Goal: Information Seeking & Learning: Learn about a topic

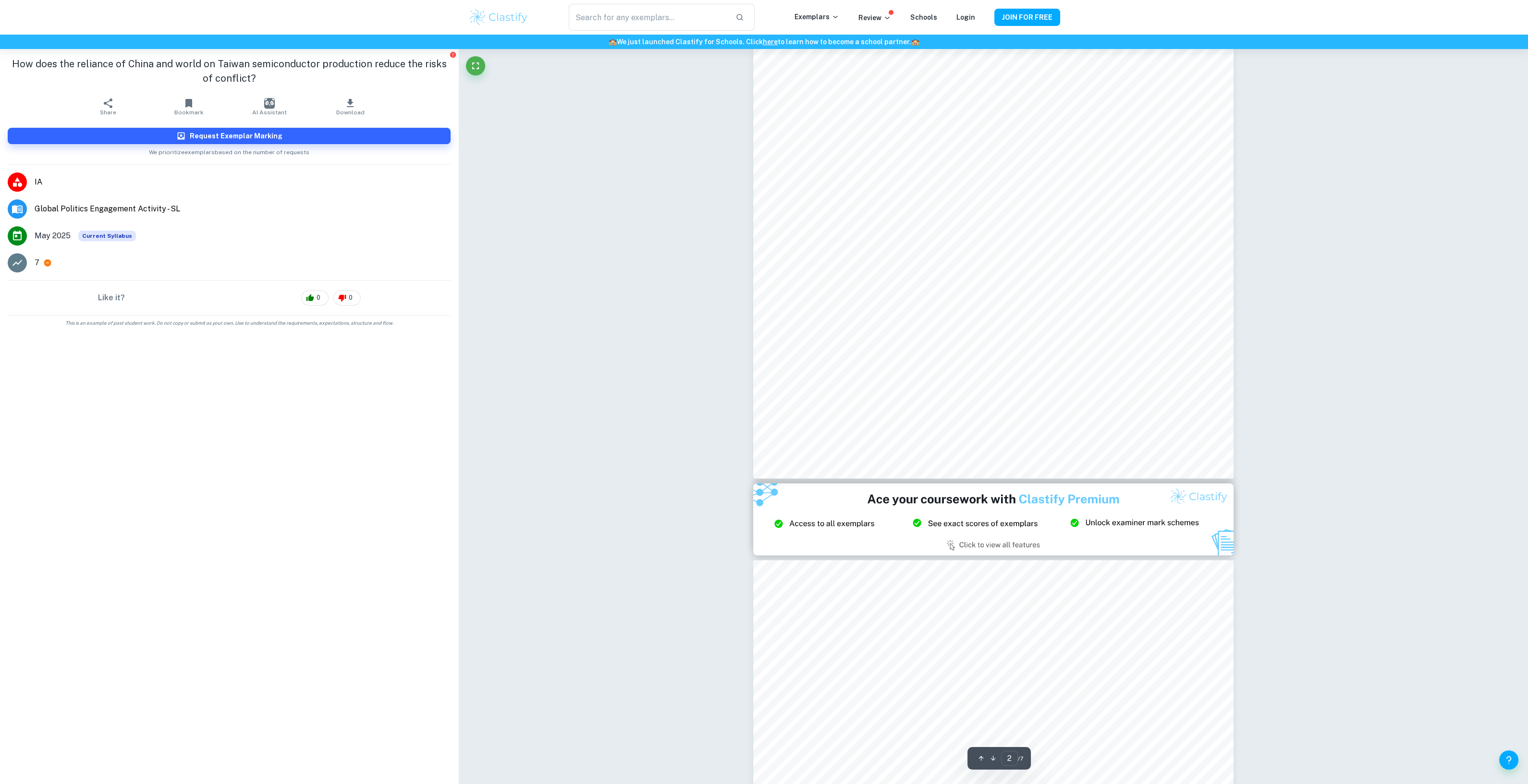
scroll to position [106, 0]
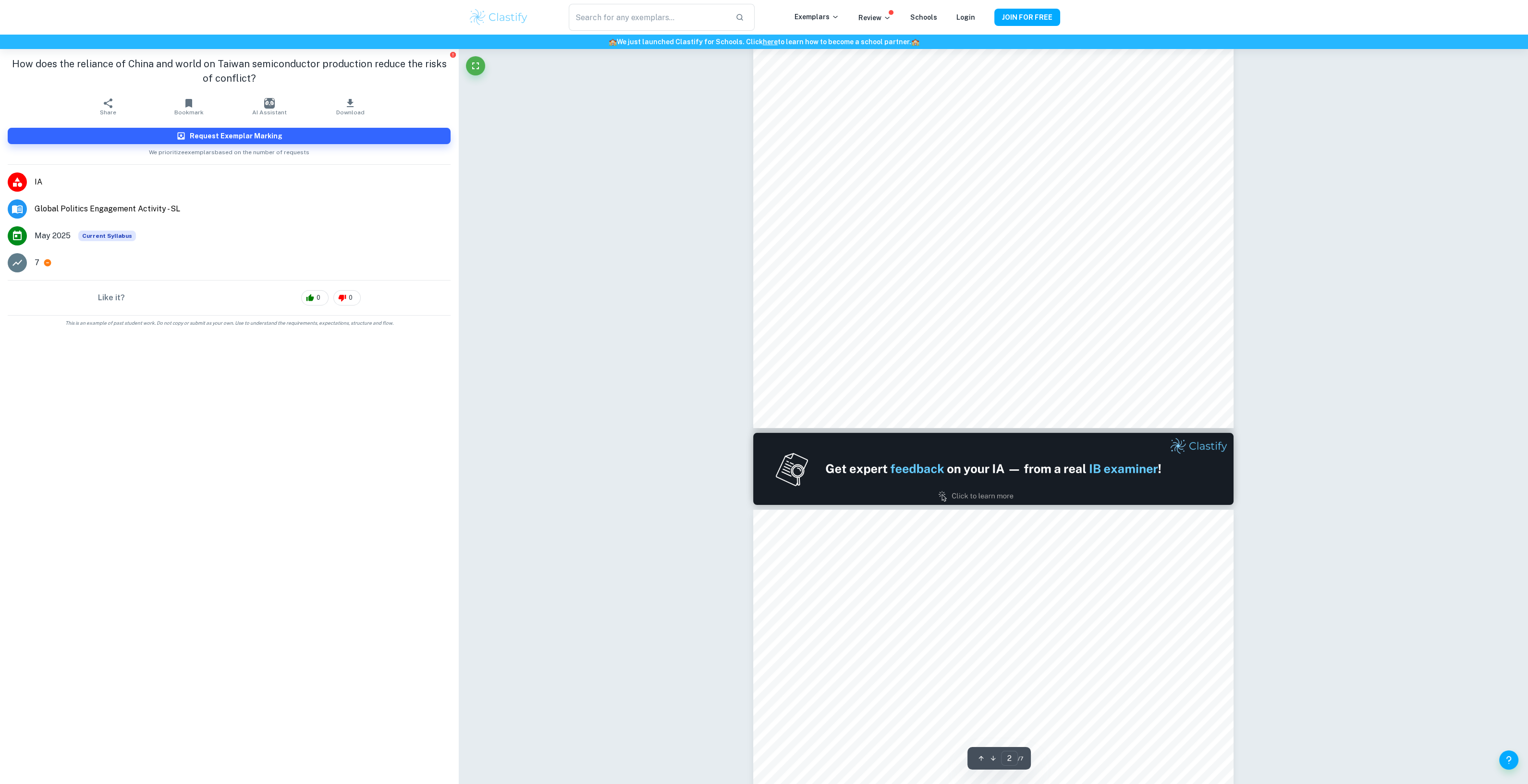
type input "1"
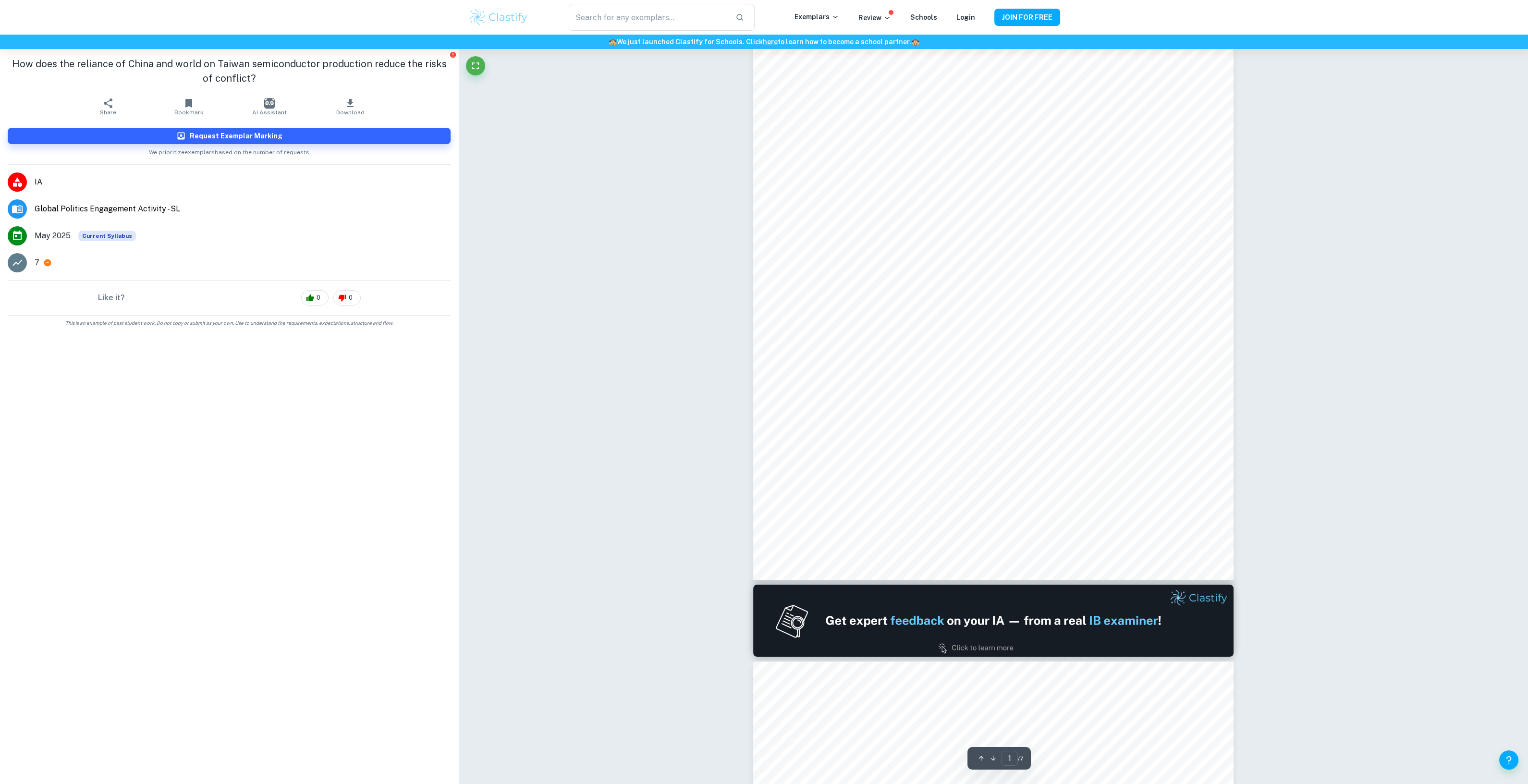
scroll to position [0, 0]
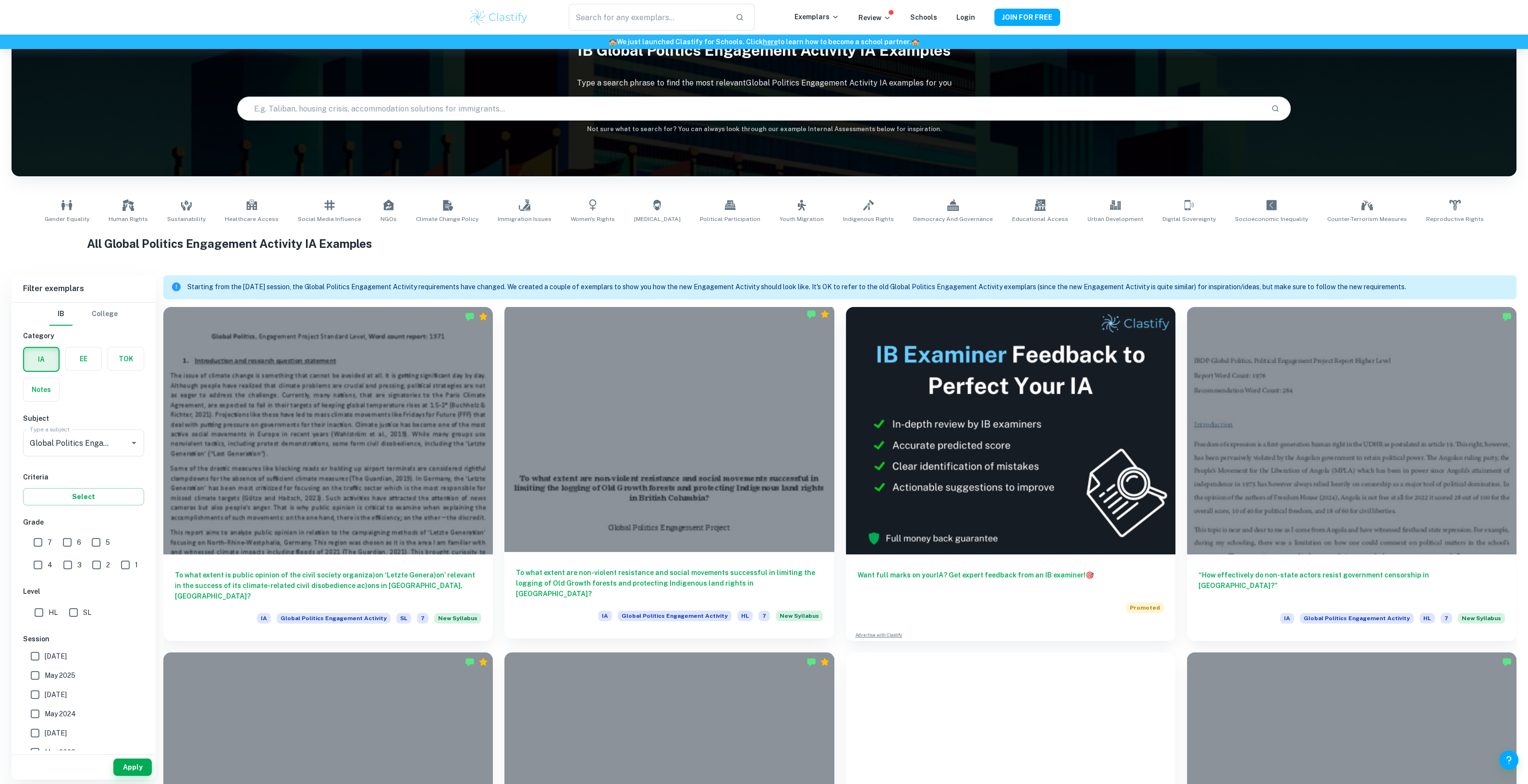
scroll to position [49, 0]
click at [654, 589] on h6 "To what extent are non-violent resistance and social movements successful in li…" at bounding box center [669, 582] width 307 height 31
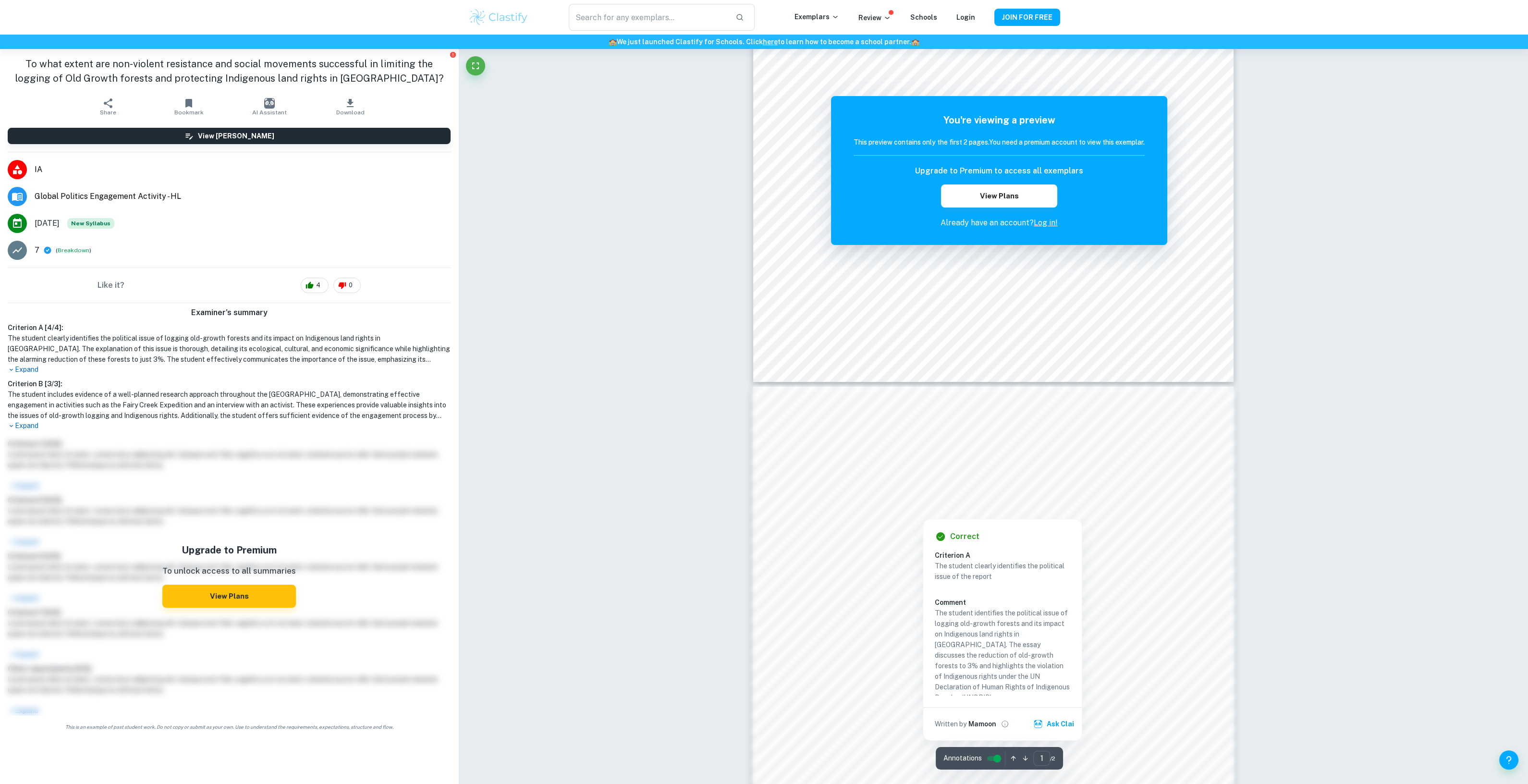
scroll to position [300, 0]
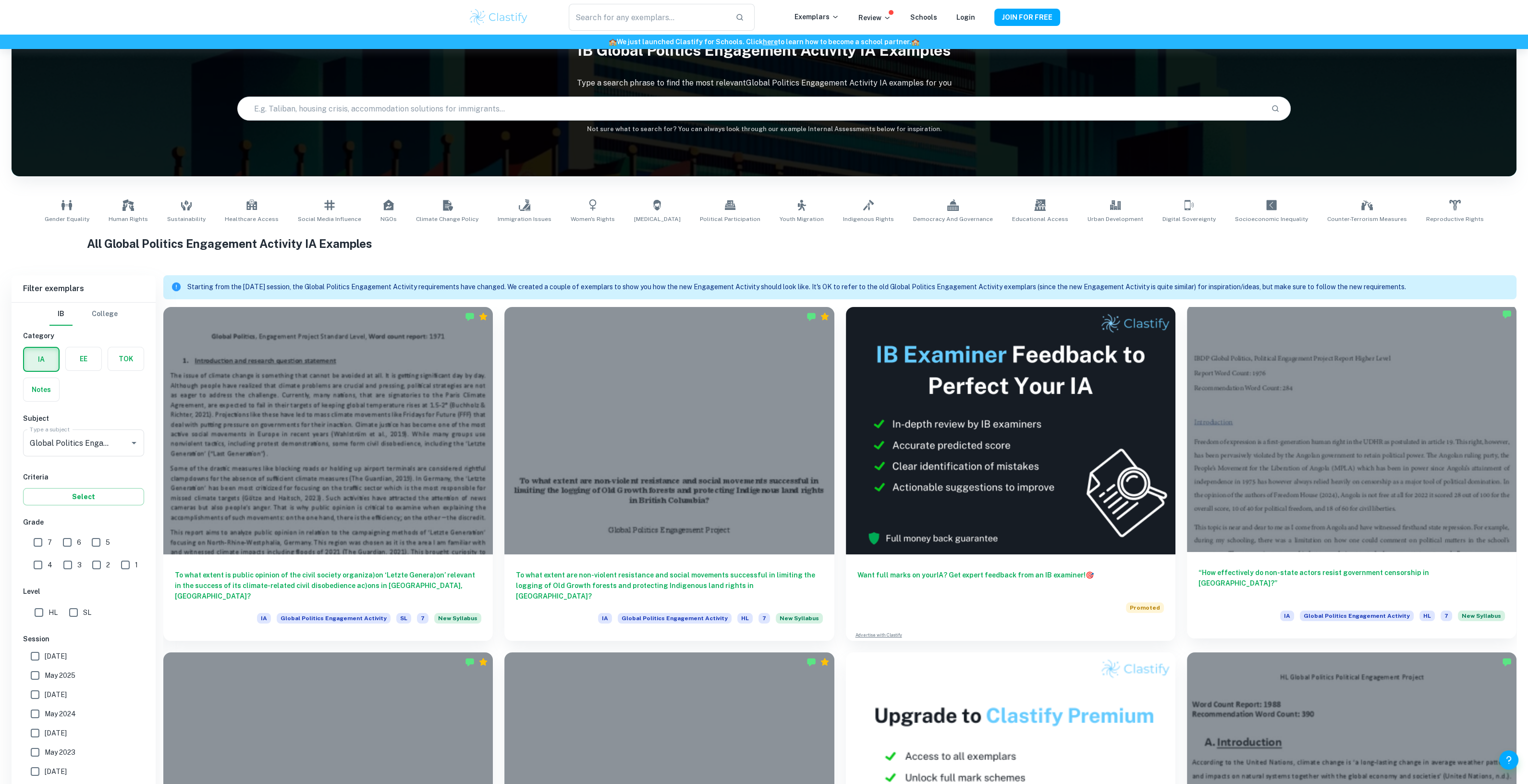
scroll to position [109, 0]
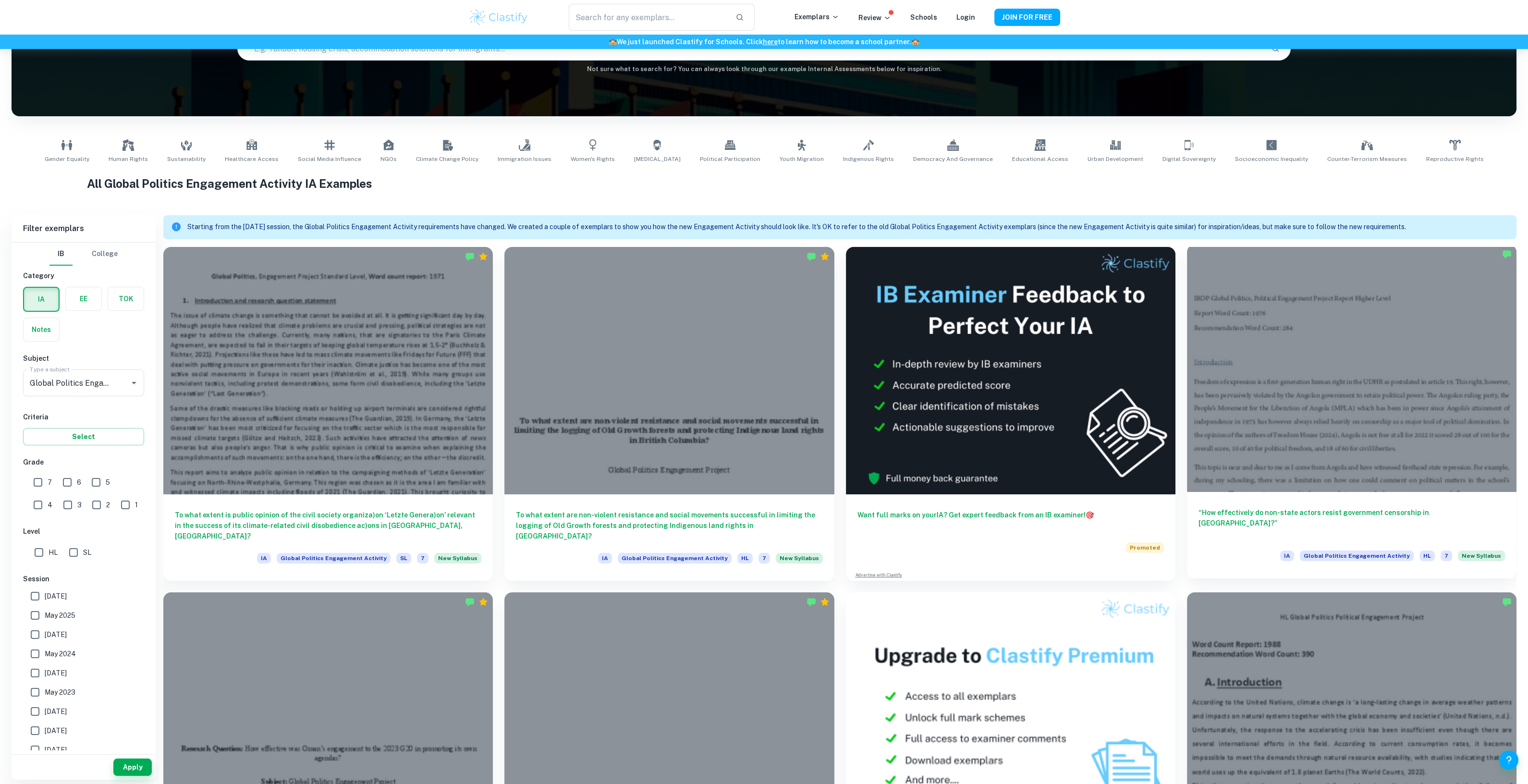
click at [1254, 426] on div at bounding box center [1352, 368] width 330 height 247
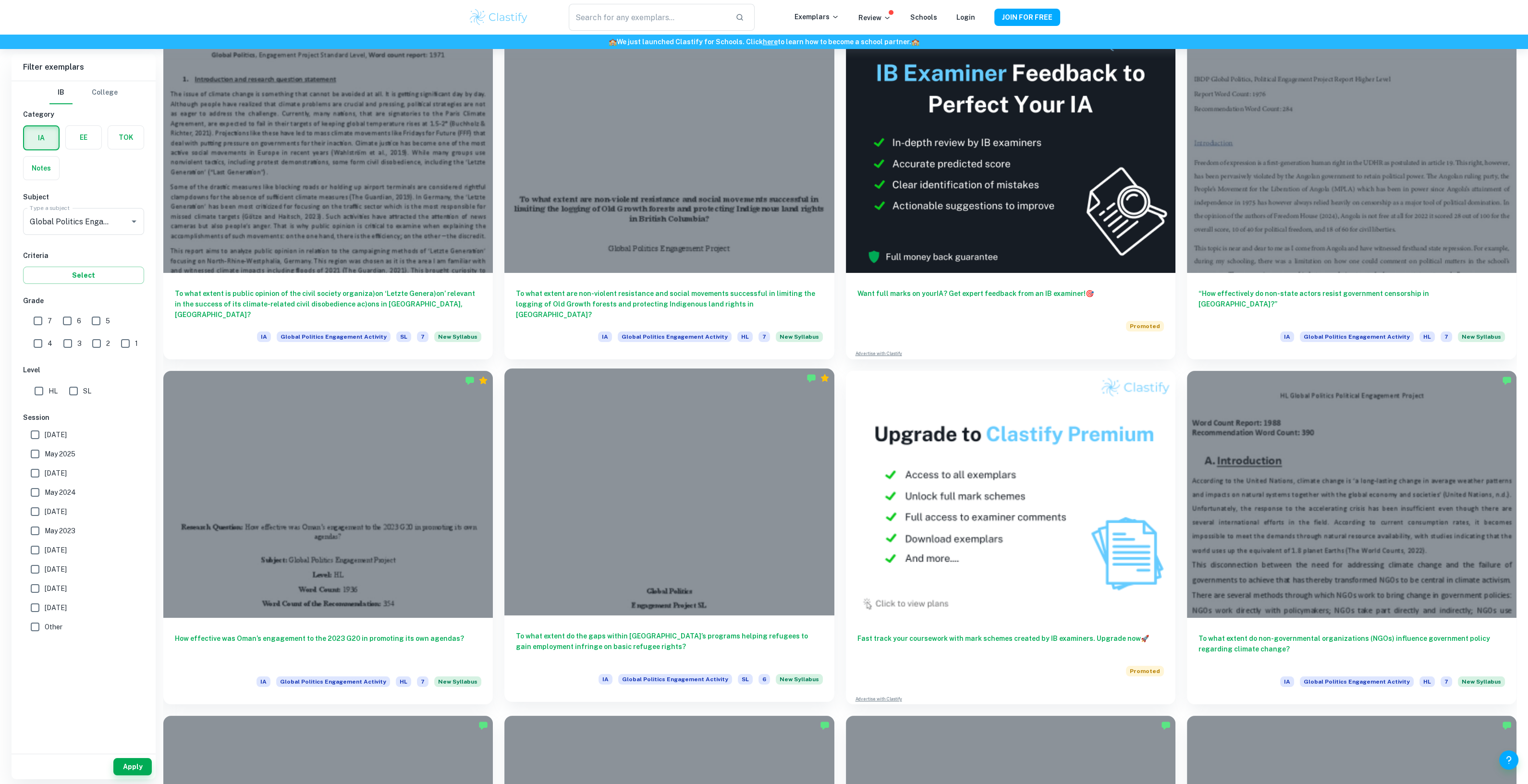
scroll to position [349, 0]
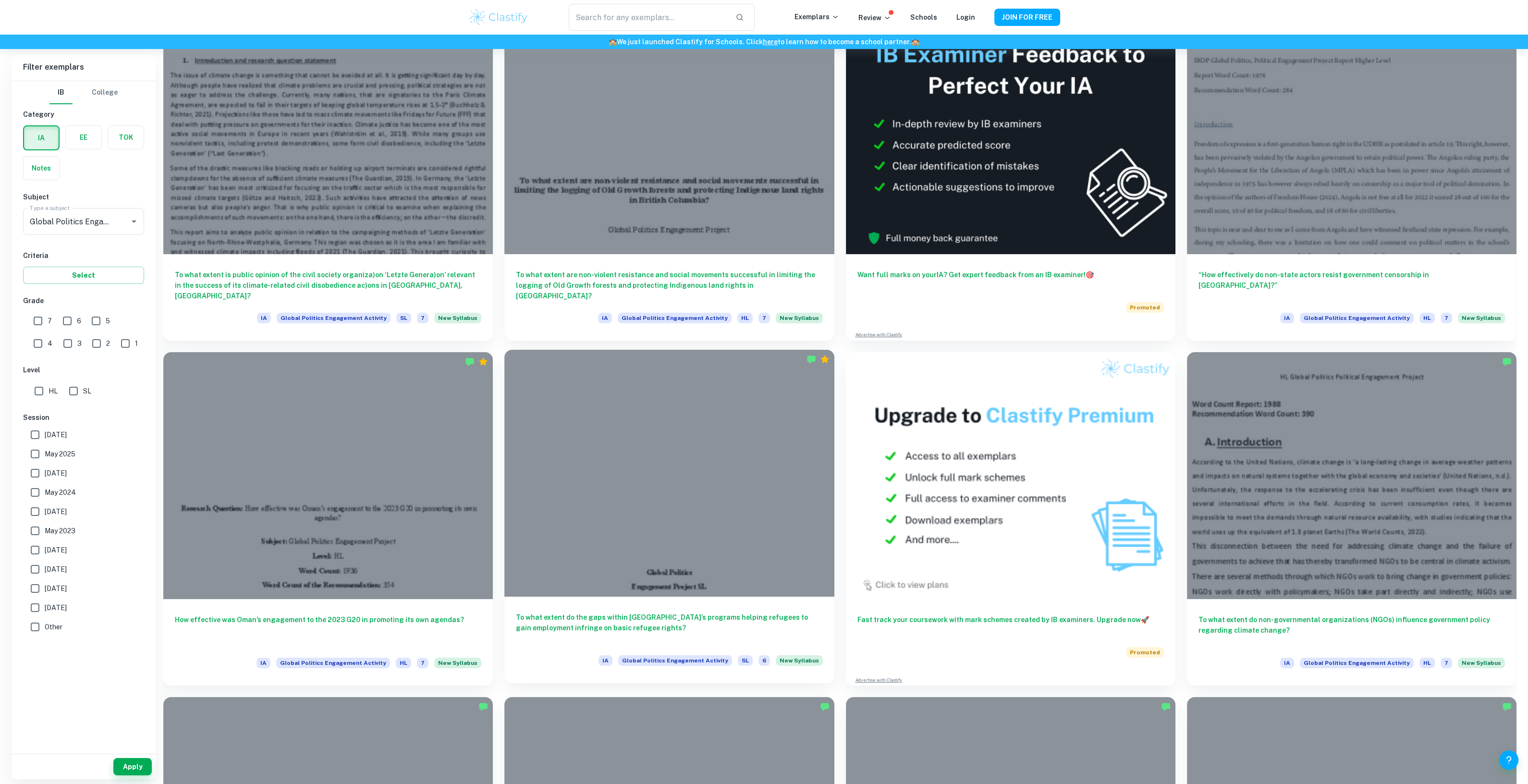
click at [703, 627] on h6 "To what extent do the gaps within Dallas’s programs helping refugees to gain em…" at bounding box center [669, 627] width 307 height 31
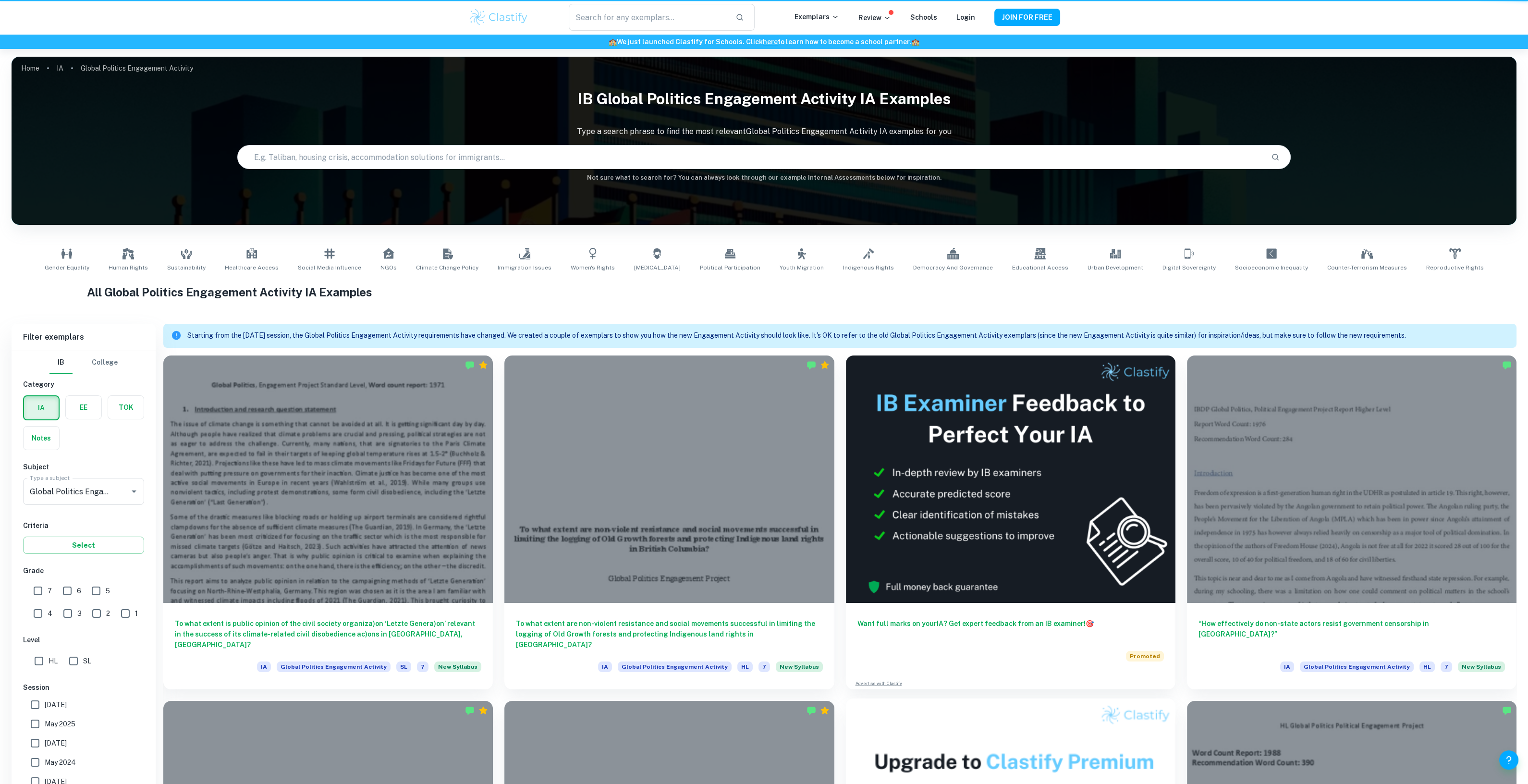
scroll to position [349, 0]
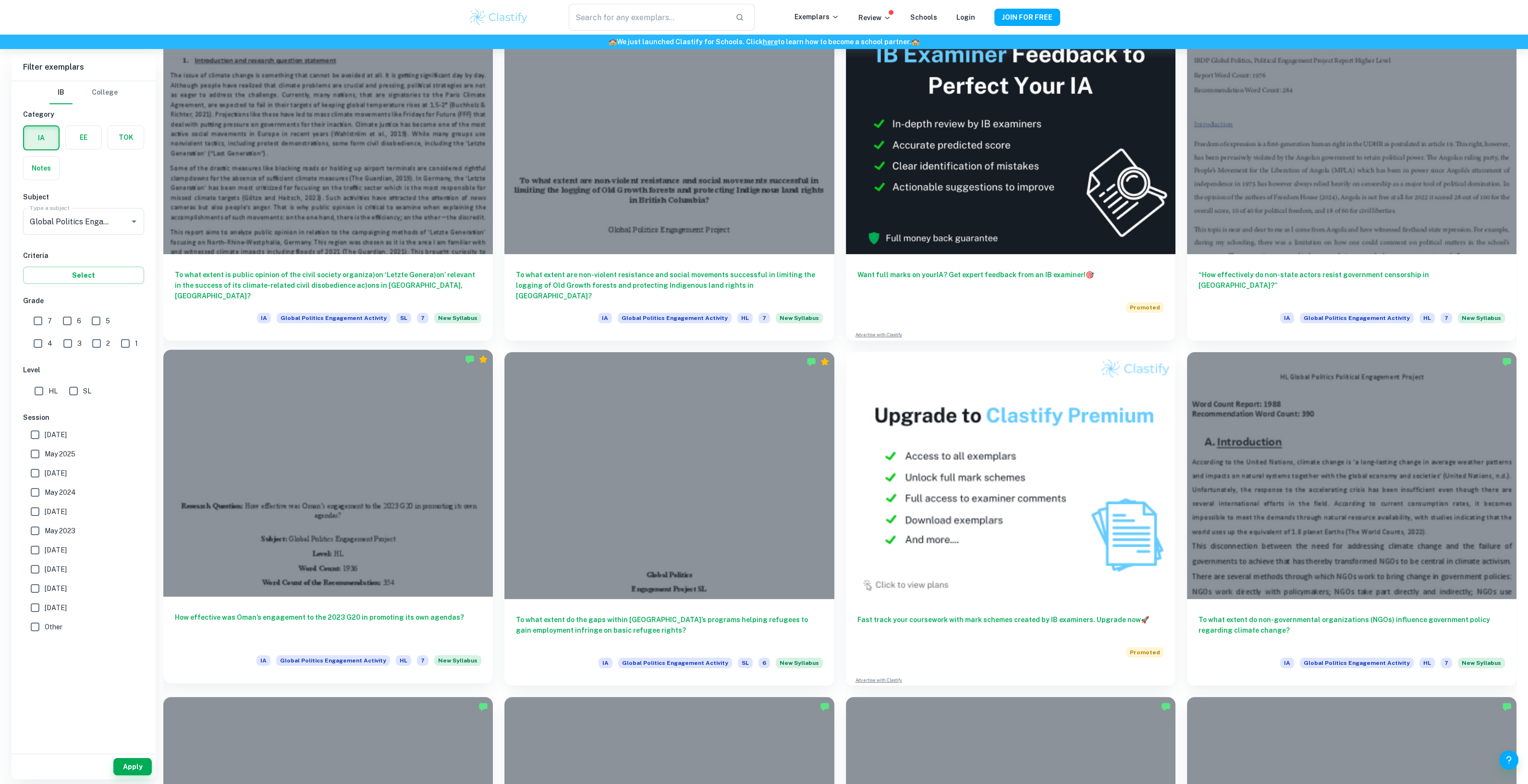
click at [472, 605] on div "How effective was Oman’s engagement to the 2023 G20 in promoting its own agenda…" at bounding box center [328, 640] width 330 height 87
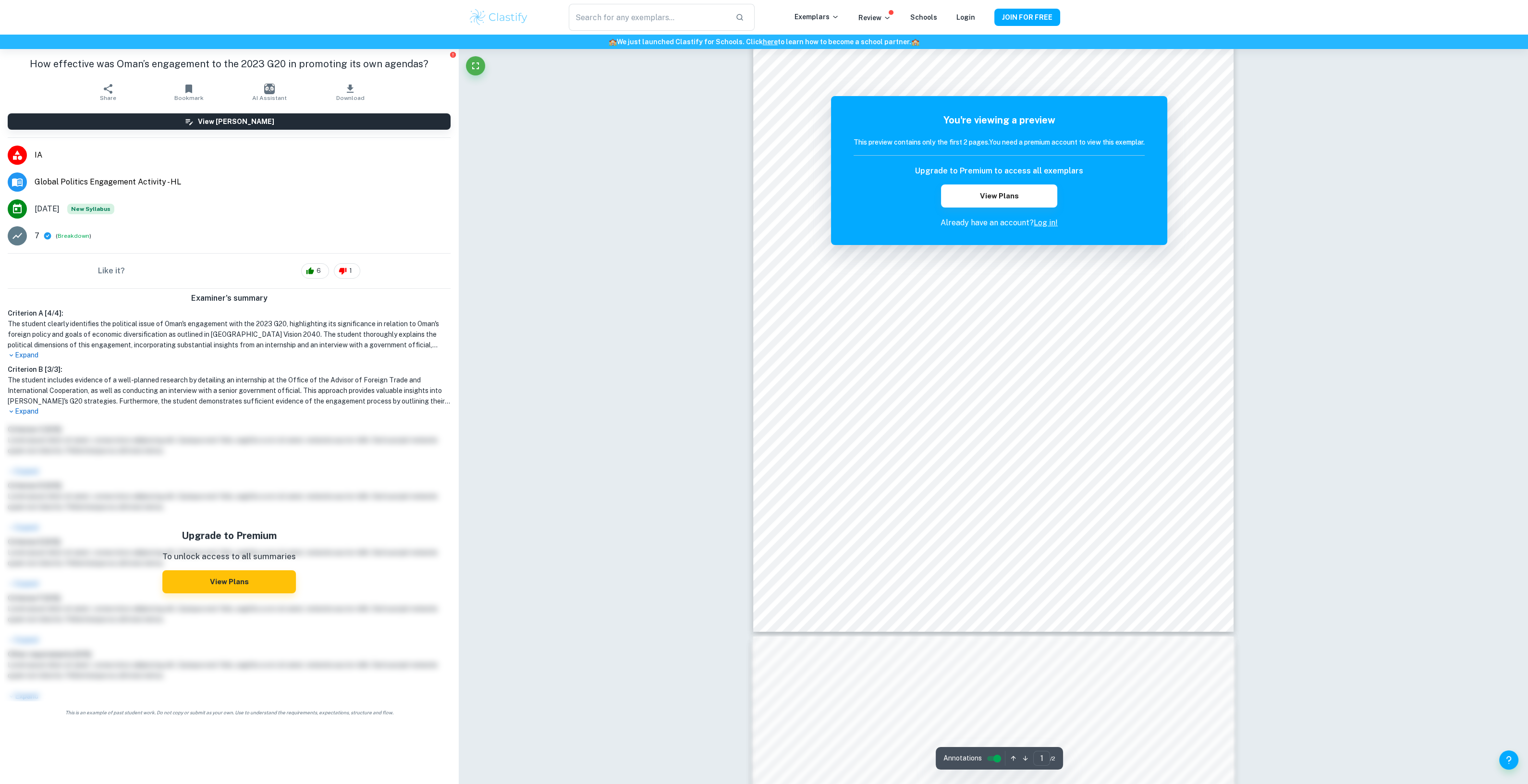
scroll to position [59, 0]
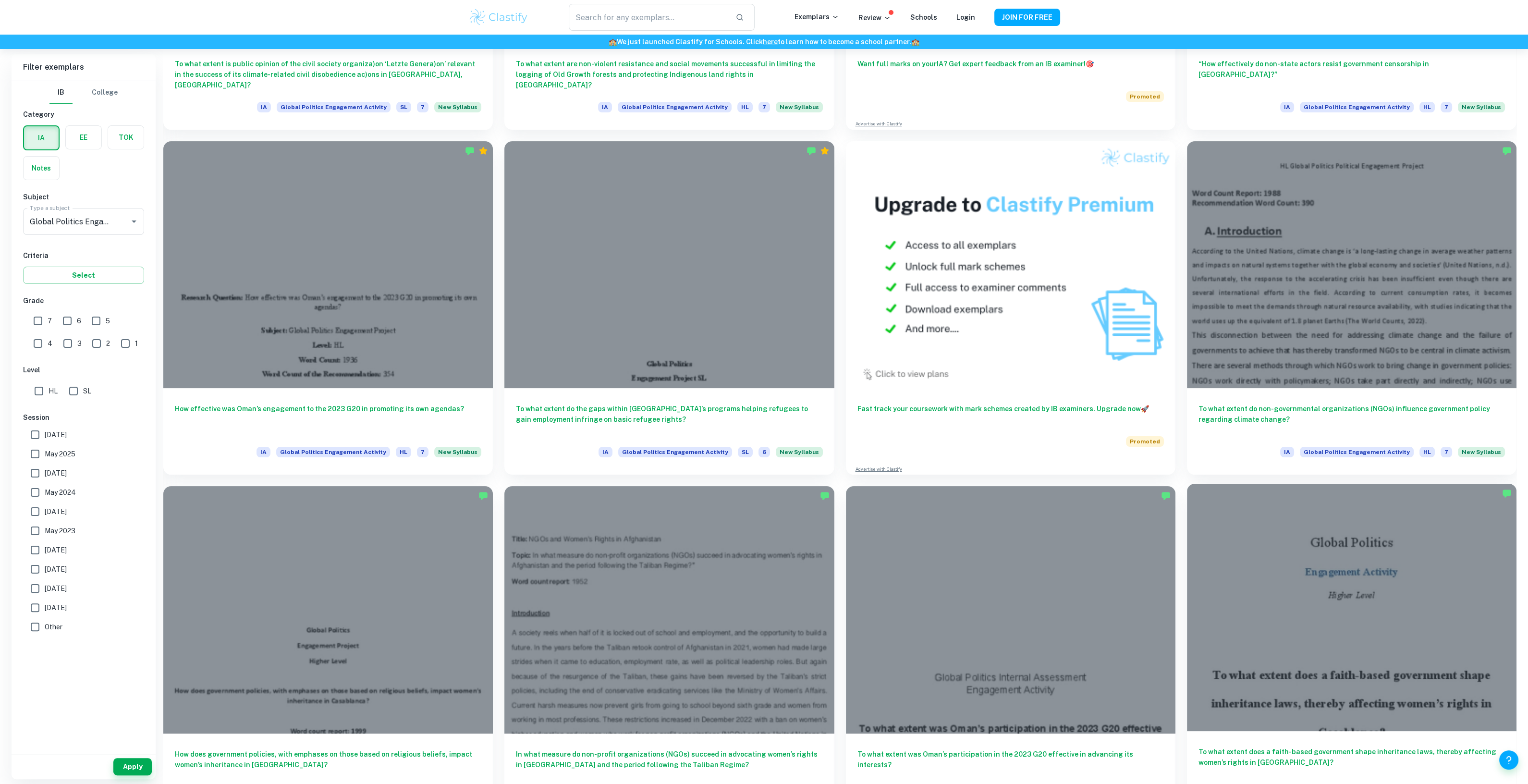
scroll to position [589, 0]
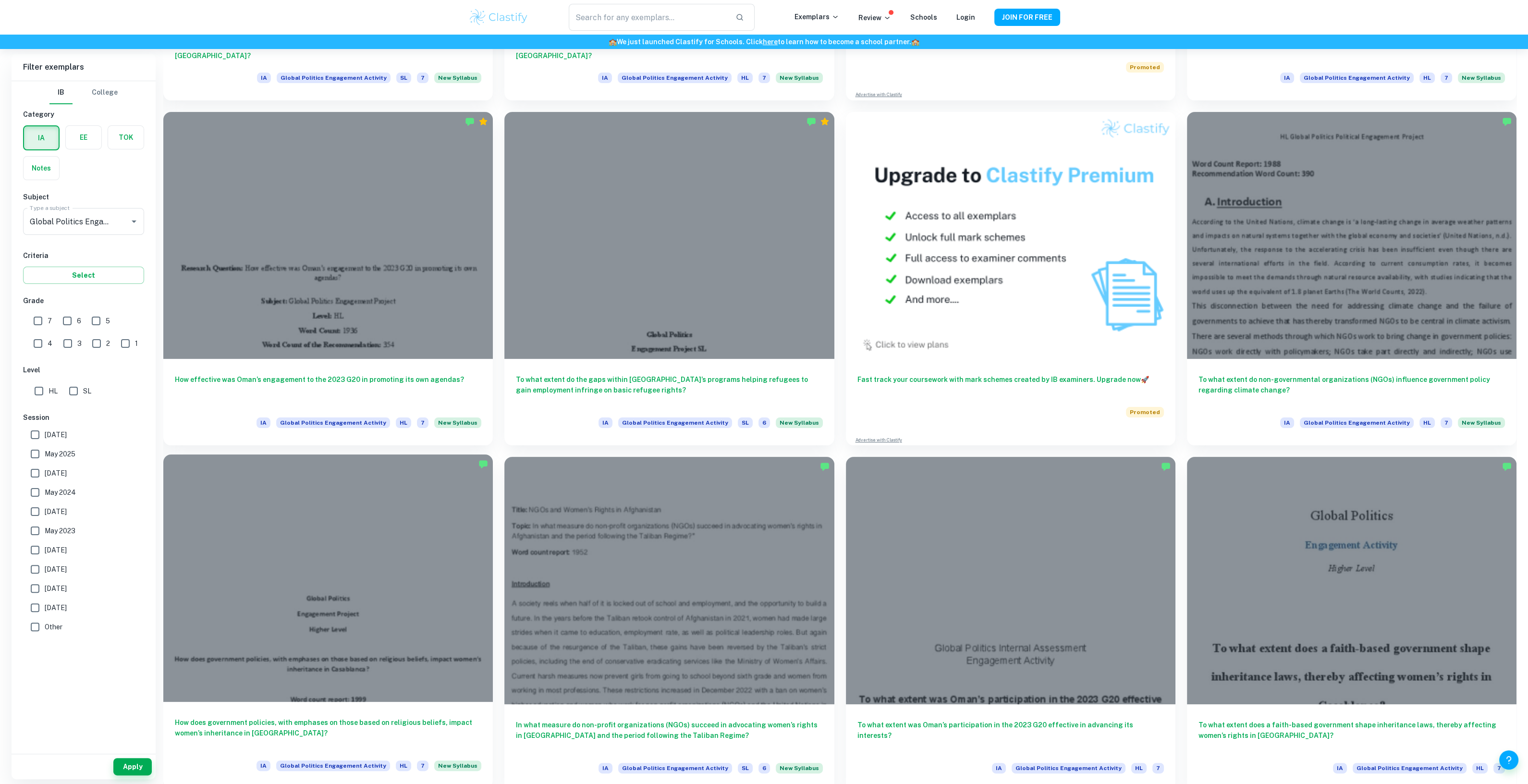
click at [429, 575] on div at bounding box center [328, 578] width 330 height 247
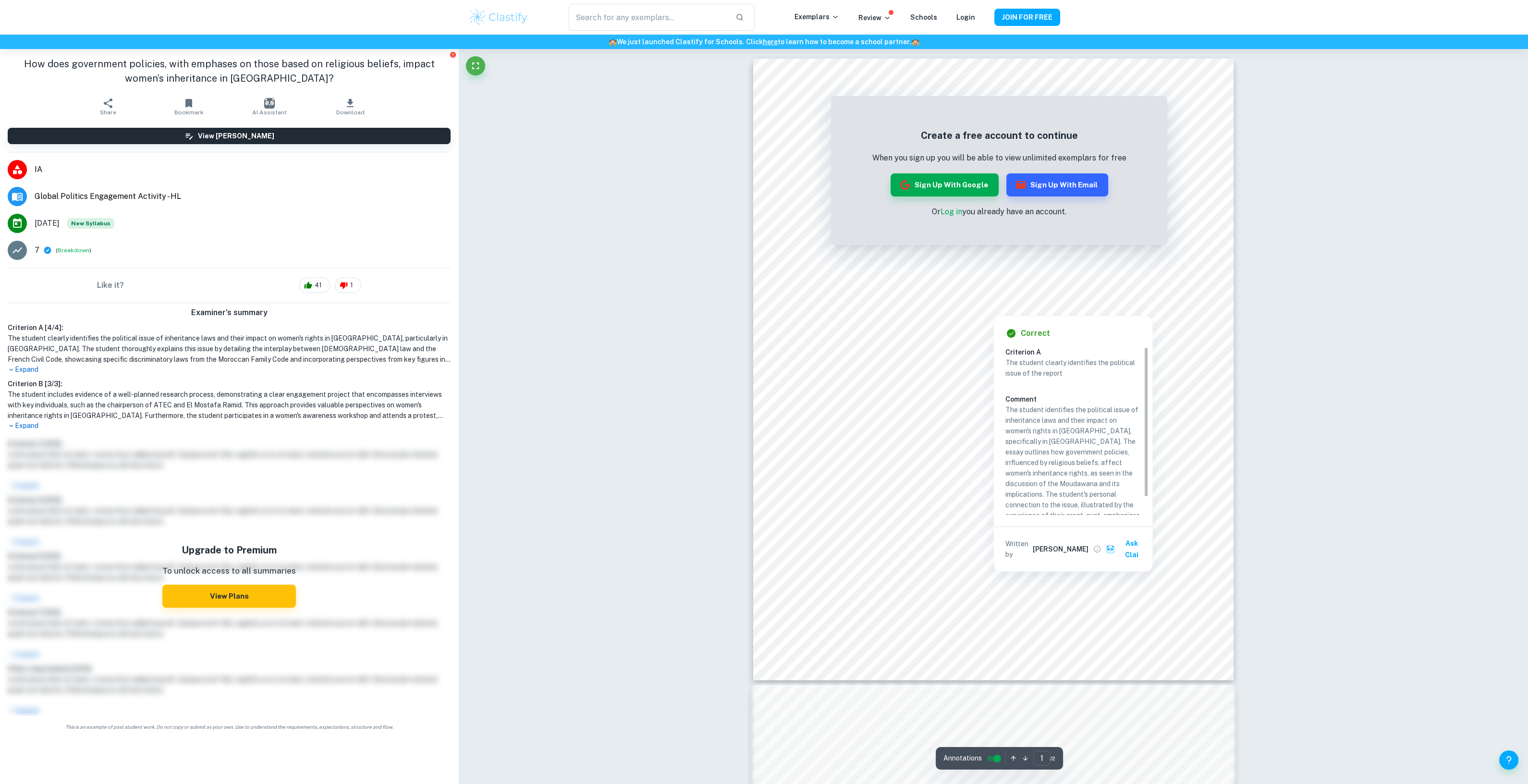
click at [1128, 362] on p "The student clearly identifies the political issue of the report" at bounding box center [1073, 368] width 135 height 21
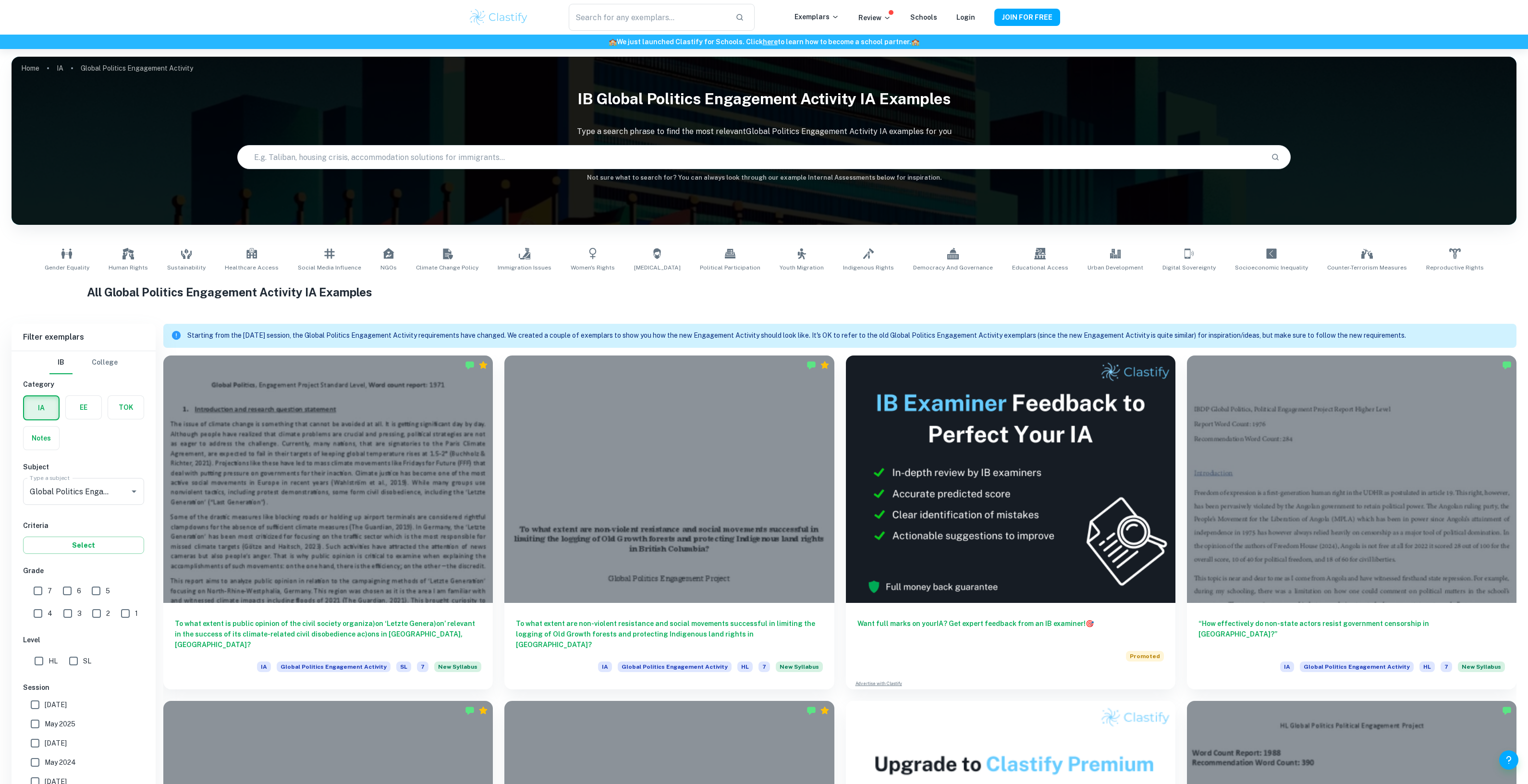
scroll to position [589, 0]
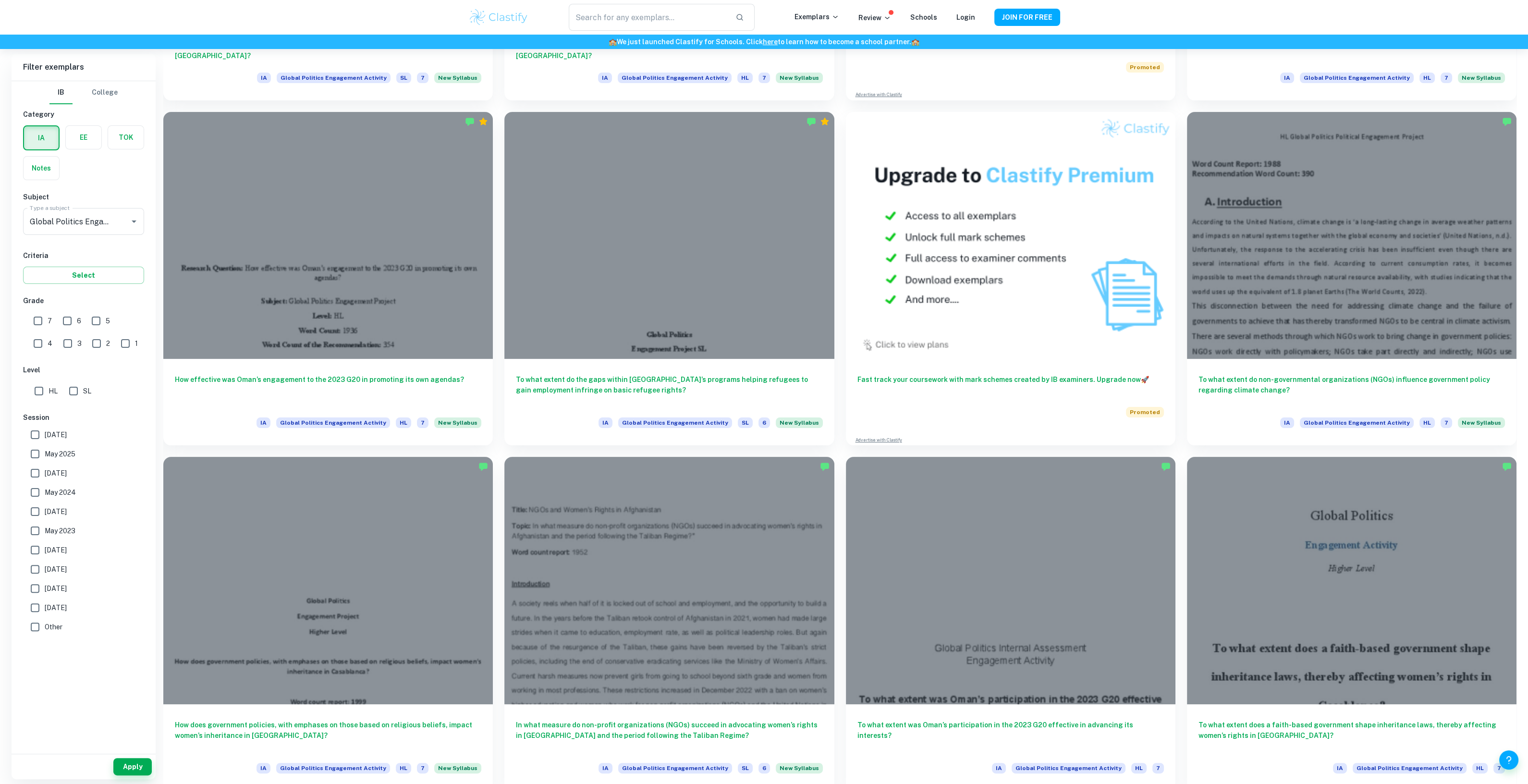
click at [40, 323] on input "7" at bounding box center [38, 321] width 19 height 19
checkbox input "true"
click at [120, 766] on button "Apply" at bounding box center [132, 766] width 39 height 17
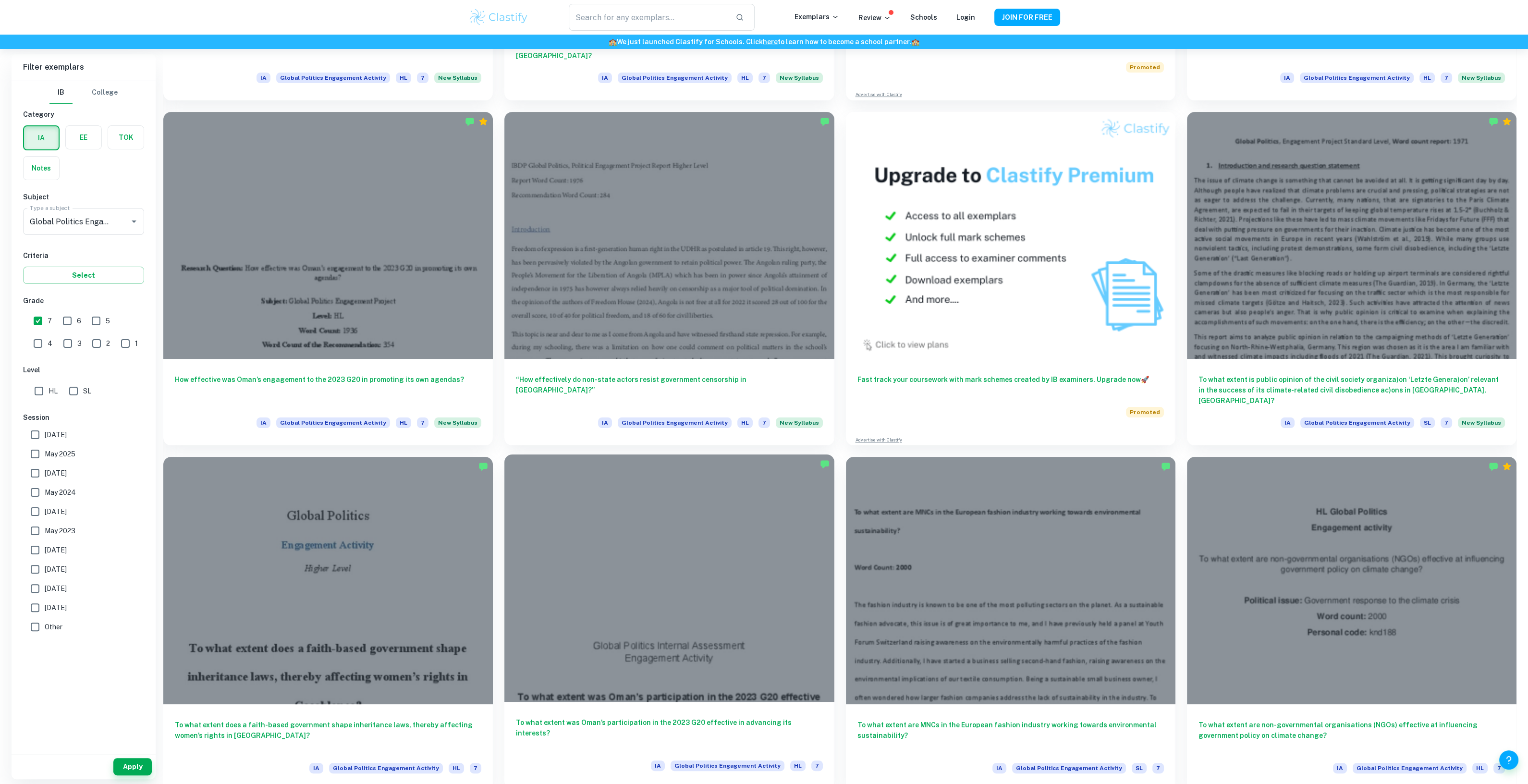
scroll to position [649, 0]
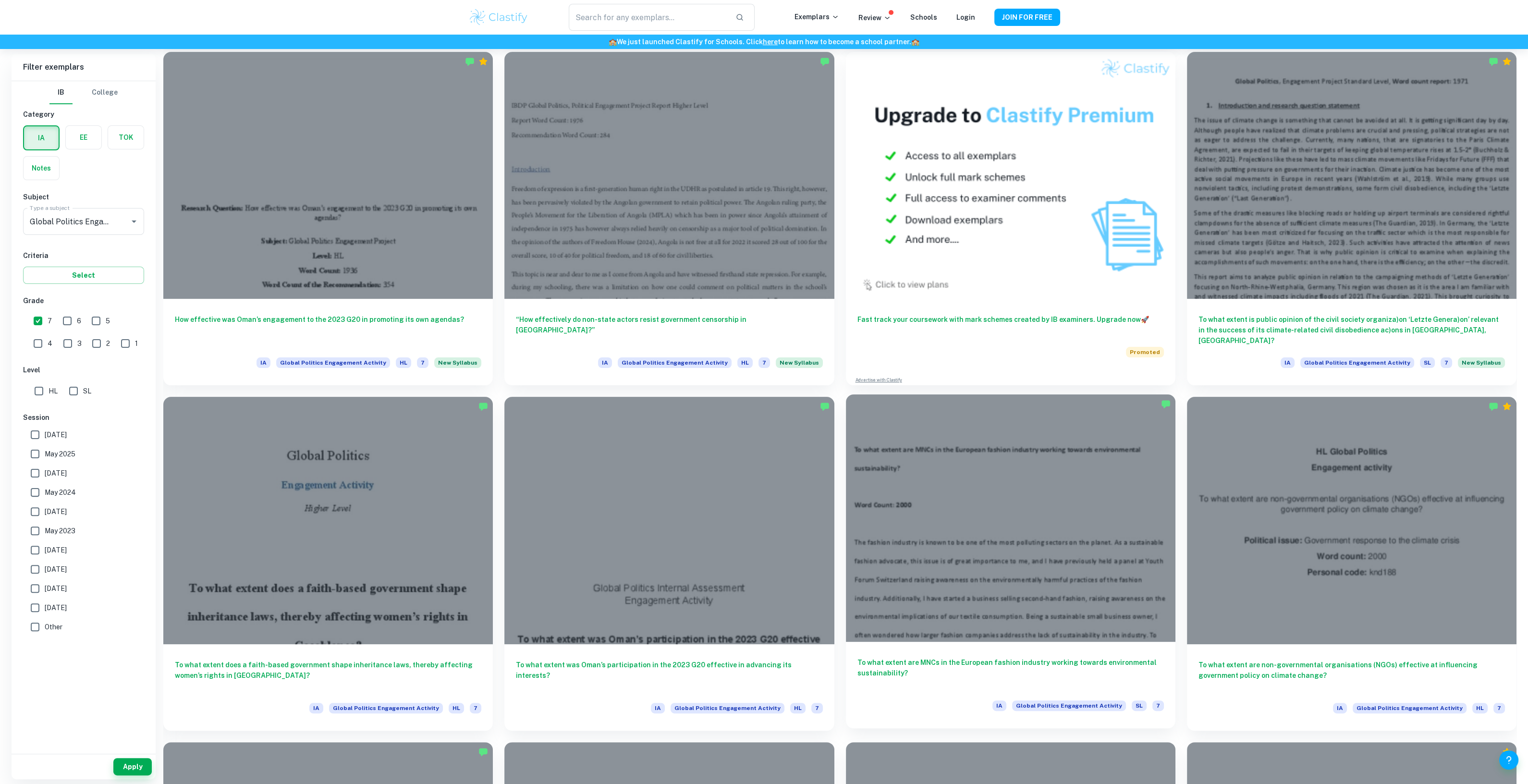
click at [1019, 671] on h6 "To what extent are MNCs in the European fashion industry working towards enviro…" at bounding box center [1011, 673] width 307 height 31
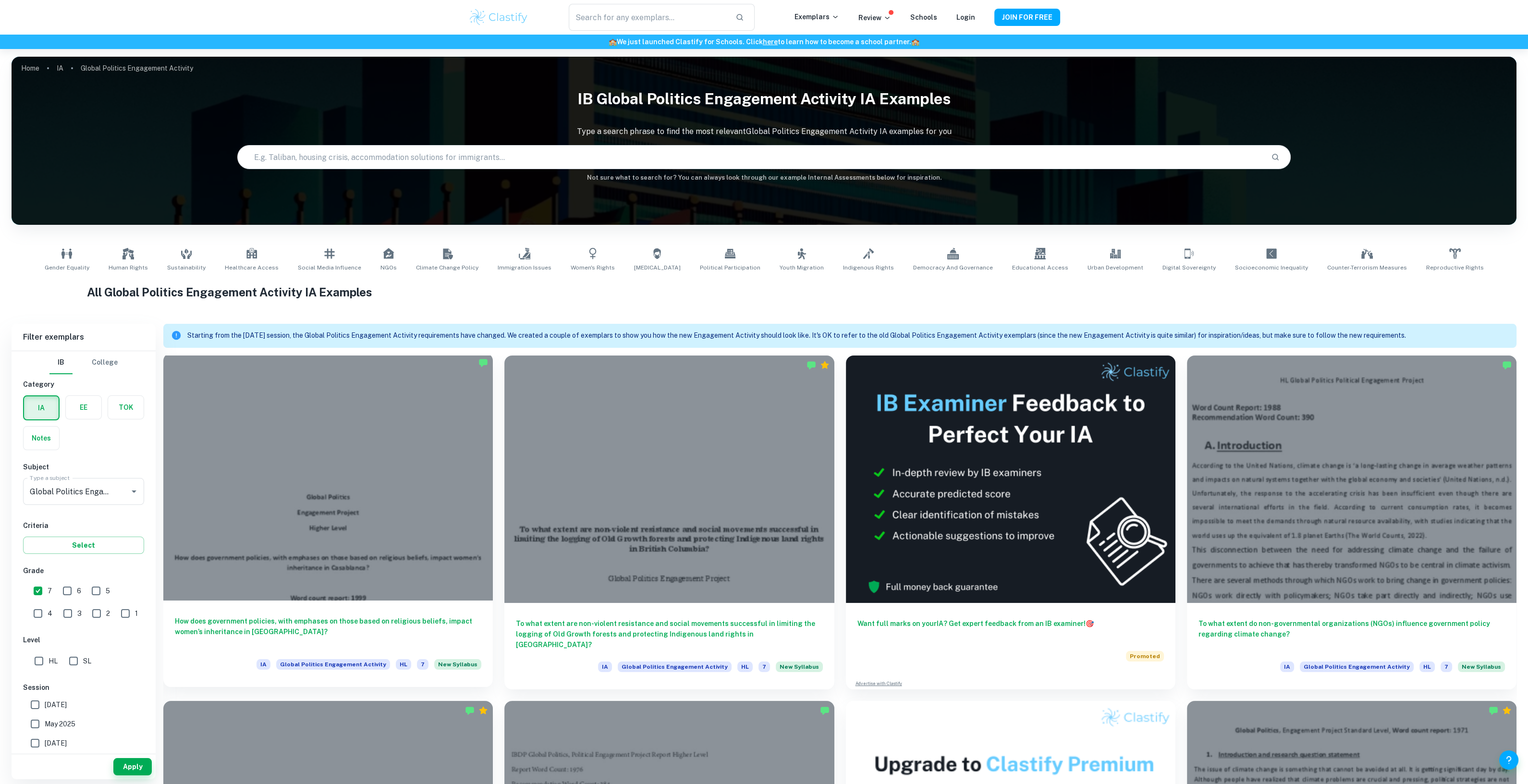
click at [339, 524] on div at bounding box center [328, 476] width 330 height 247
